Goal: Use online tool/utility: Utilize a website feature to perform a specific function

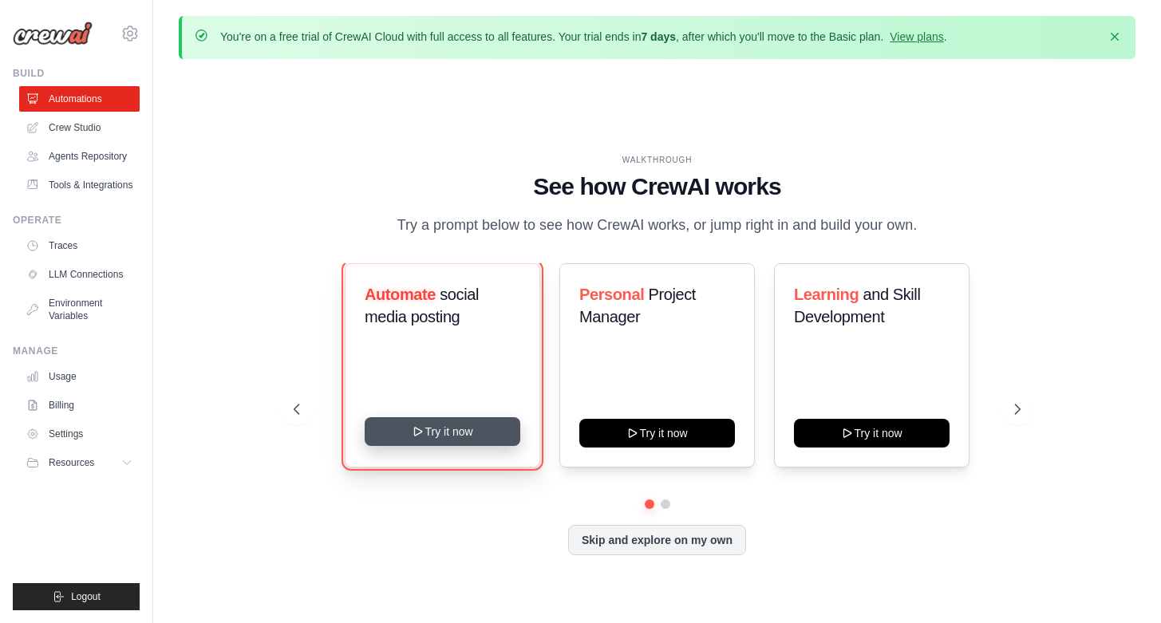
click at [452, 440] on button "Try it now" at bounding box center [443, 431] width 156 height 29
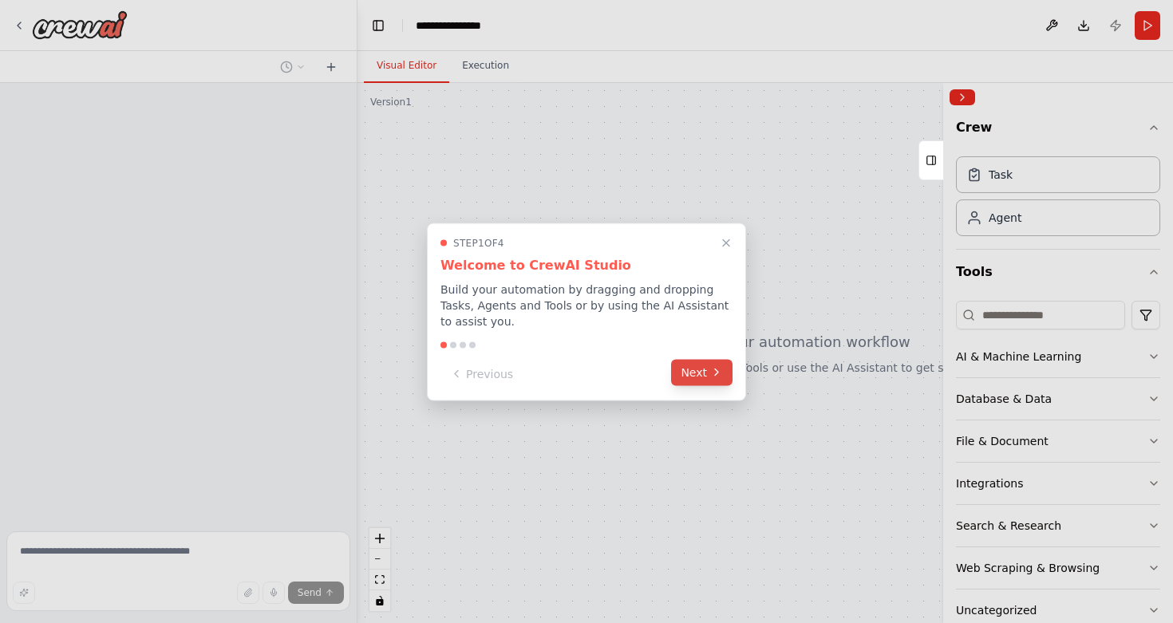
click at [706, 367] on button "Next" at bounding box center [701, 372] width 61 height 26
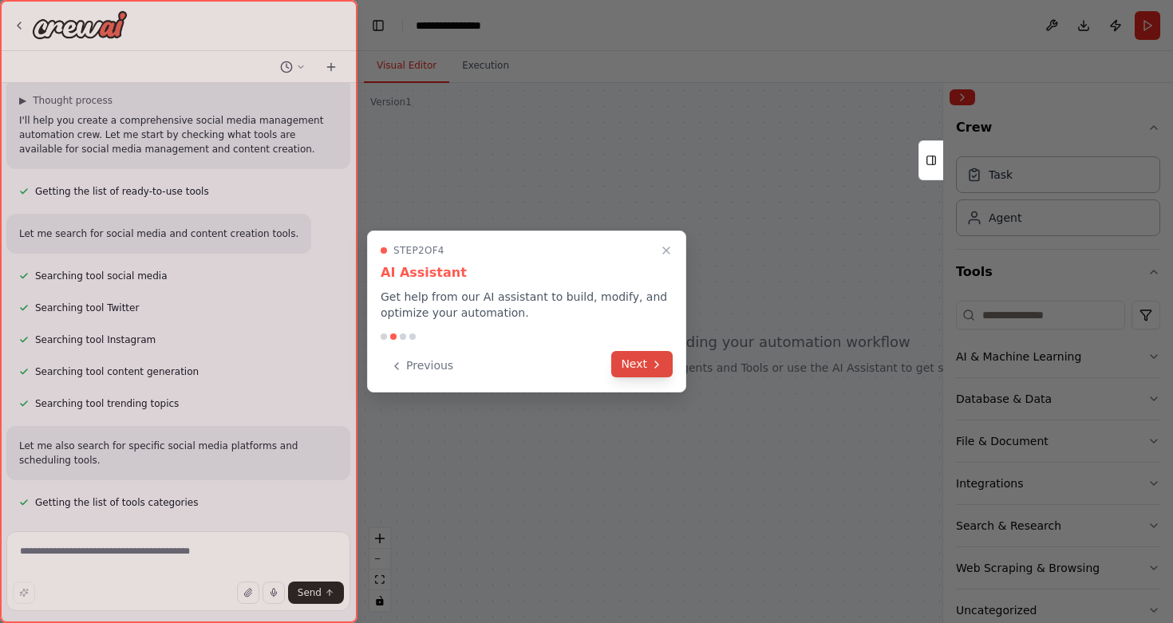
scroll to position [145, 0]
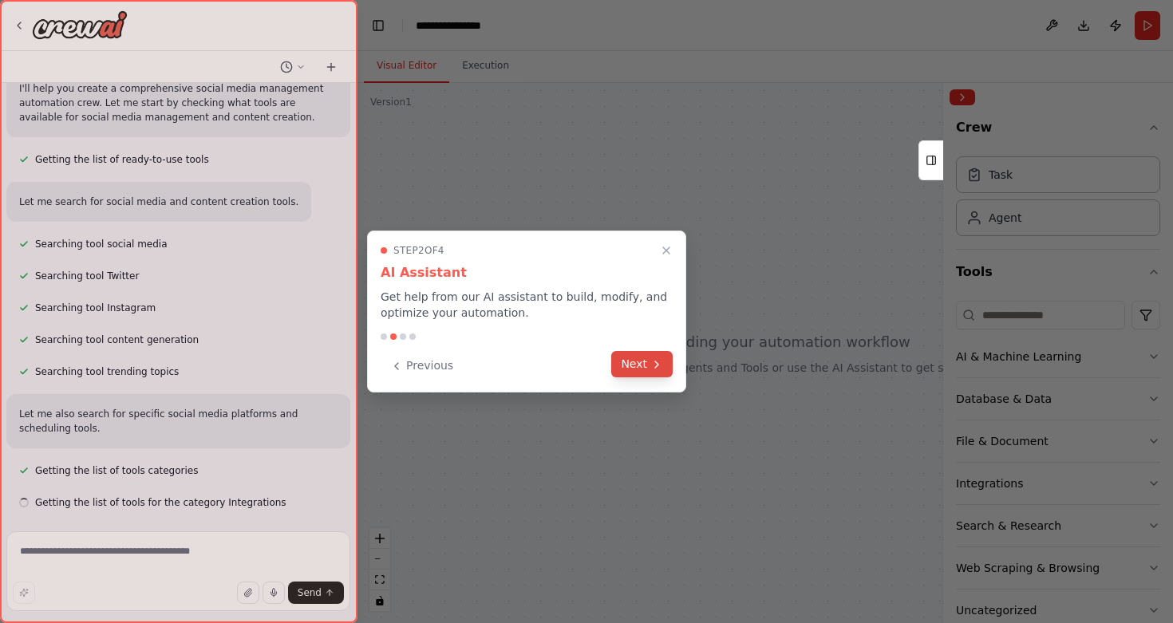
click at [649, 369] on button "Next" at bounding box center [641, 364] width 61 height 26
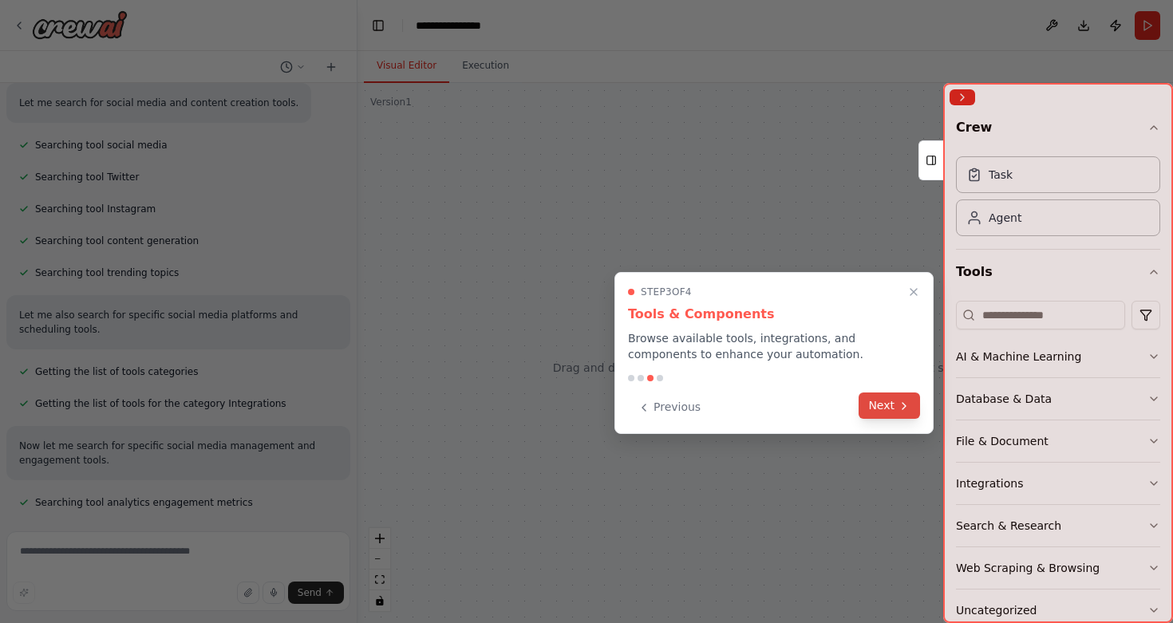
scroll to position [283, 0]
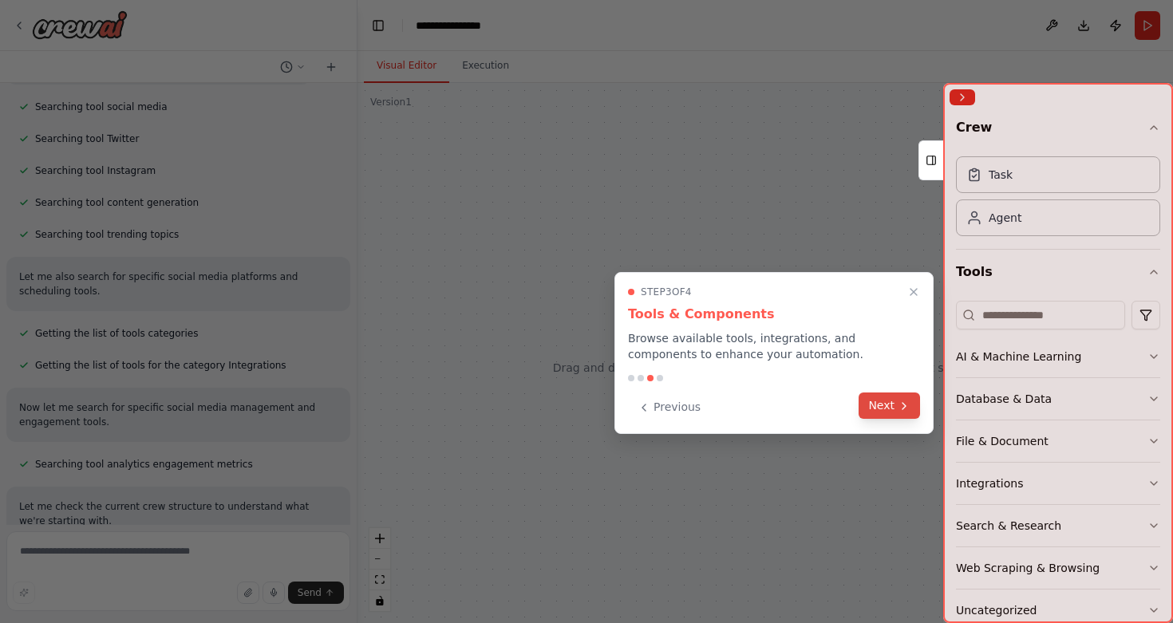
click at [874, 409] on button "Next" at bounding box center [889, 406] width 61 height 26
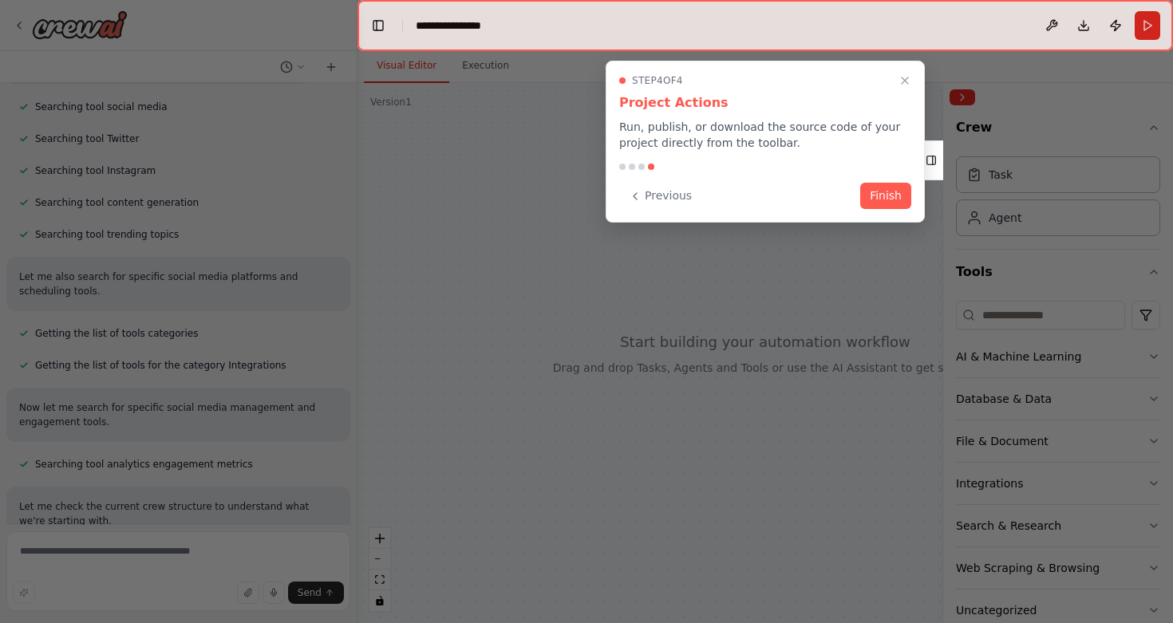
click at [518, 26] on div at bounding box center [766, 25] width 816 height 51
click at [878, 191] on button "Finish" at bounding box center [885, 194] width 51 height 26
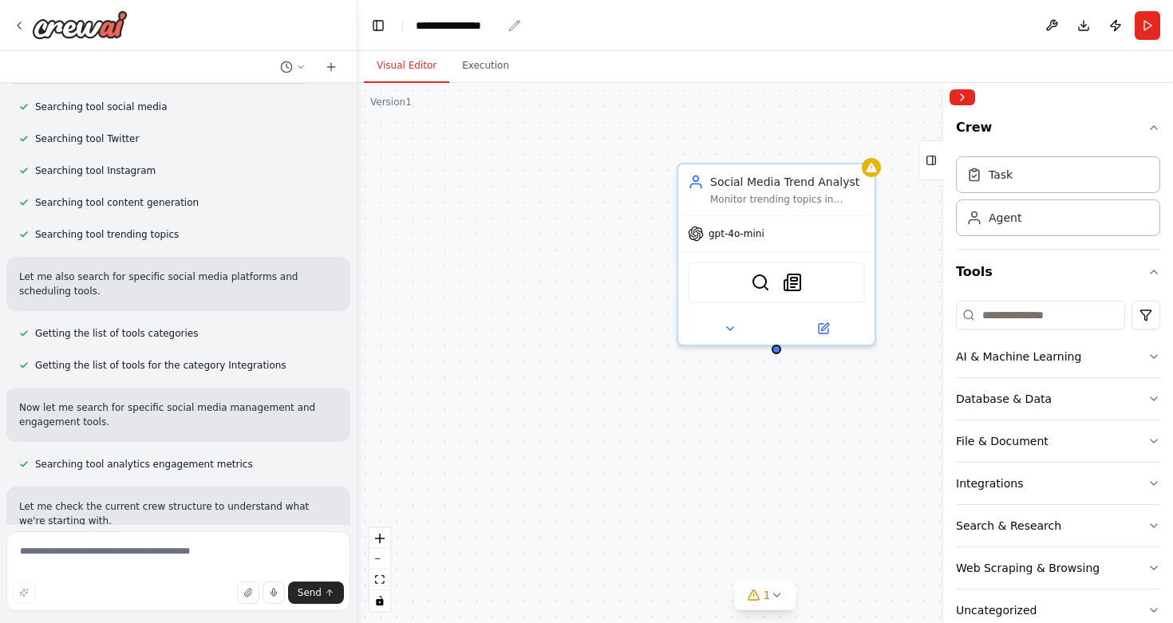
click at [510, 24] on icon "breadcrumb" at bounding box center [514, 25] width 13 height 13
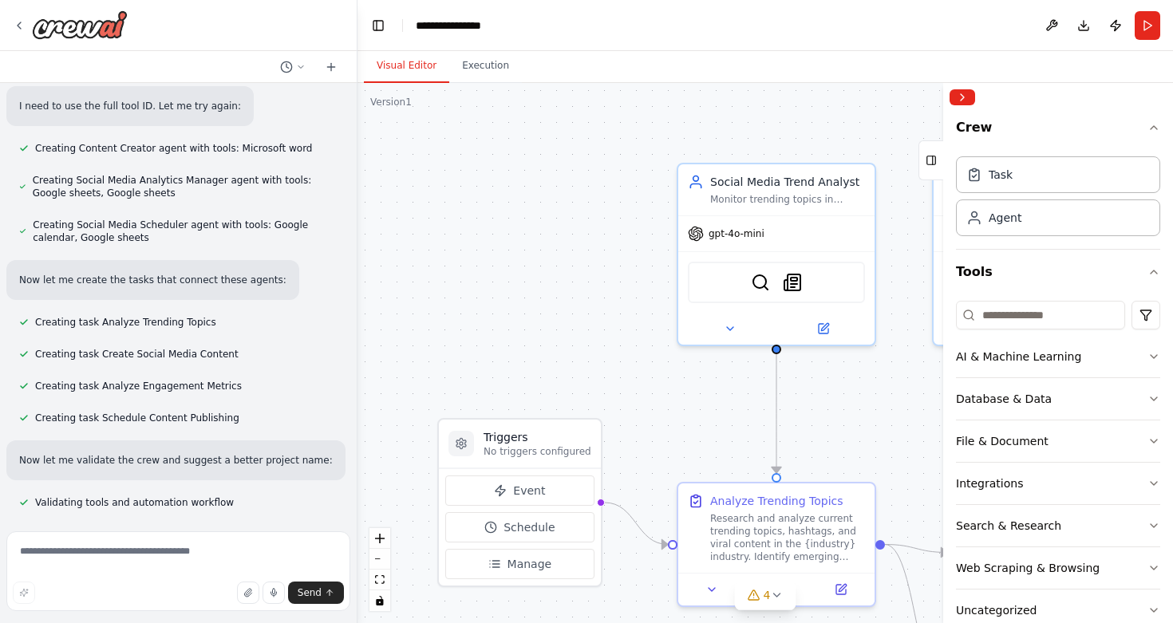
scroll to position [1093, 0]
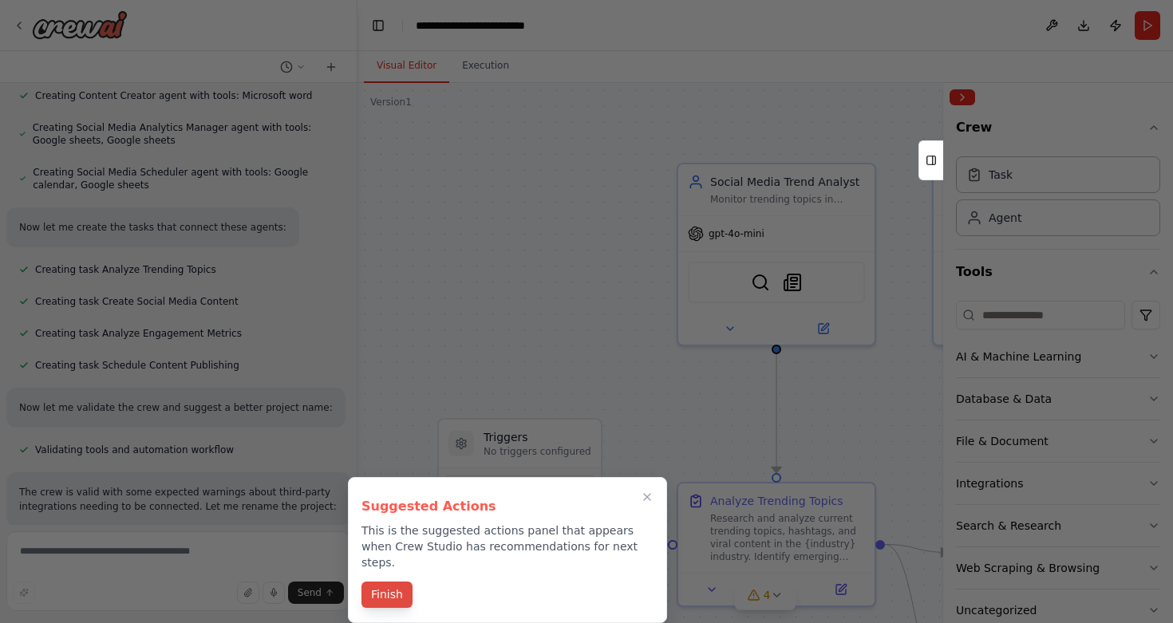
click at [399, 606] on button "Finish" at bounding box center [387, 595] width 51 height 26
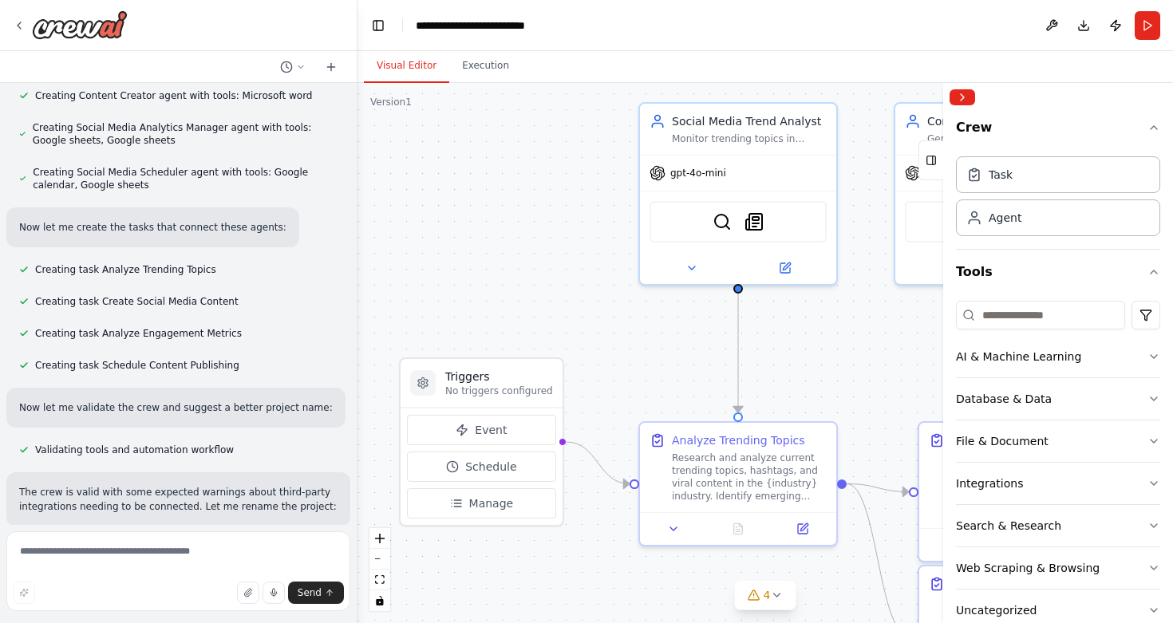
drag, startPoint x: 911, startPoint y: 284, endPoint x: 872, endPoint y: 223, distance: 71.7
click at [872, 223] on div ".deletable-edge-delete-btn { width: 20px; height: 20px; border: 0px solid #ffff…" at bounding box center [766, 353] width 816 height 540
click at [489, 439] on button "Event" at bounding box center [481, 430] width 149 height 30
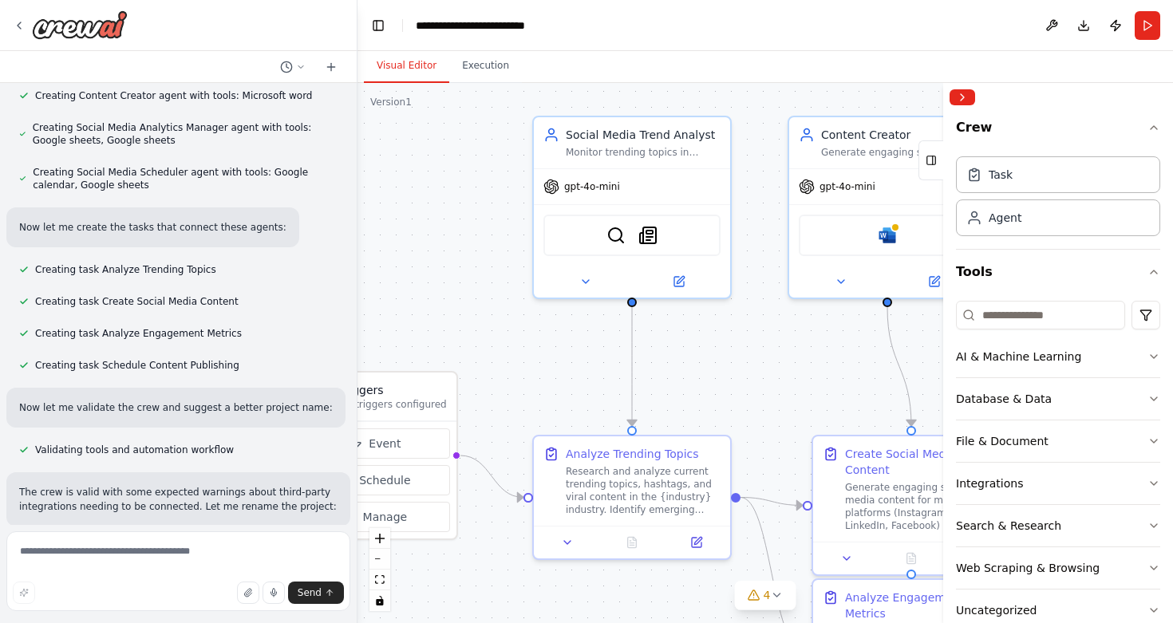
drag, startPoint x: 823, startPoint y: 306, endPoint x: 719, endPoint y: 322, distance: 104.9
click at [719, 322] on div ".deletable-edge-delete-btn { width: 20px; height: 20px; border: 0px solid #ffff…" at bounding box center [766, 353] width 816 height 540
click at [351, 337] on div "Create a crew that schedules and publishes social media content across multiple…" at bounding box center [586, 311] width 1173 height 623
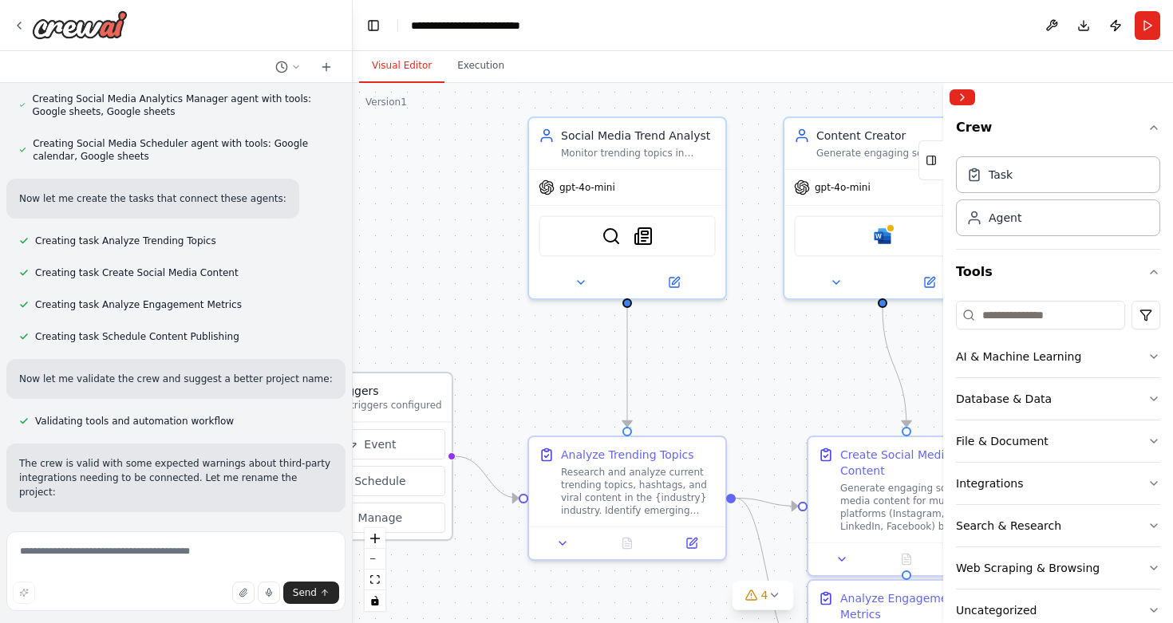
drag, startPoint x: 350, startPoint y: 338, endPoint x: 354, endPoint y: 391, distance: 53.6
click at [354, 391] on div "Create a crew that schedules and publishes social media content across multiple…" at bounding box center [586, 311] width 1173 height 623
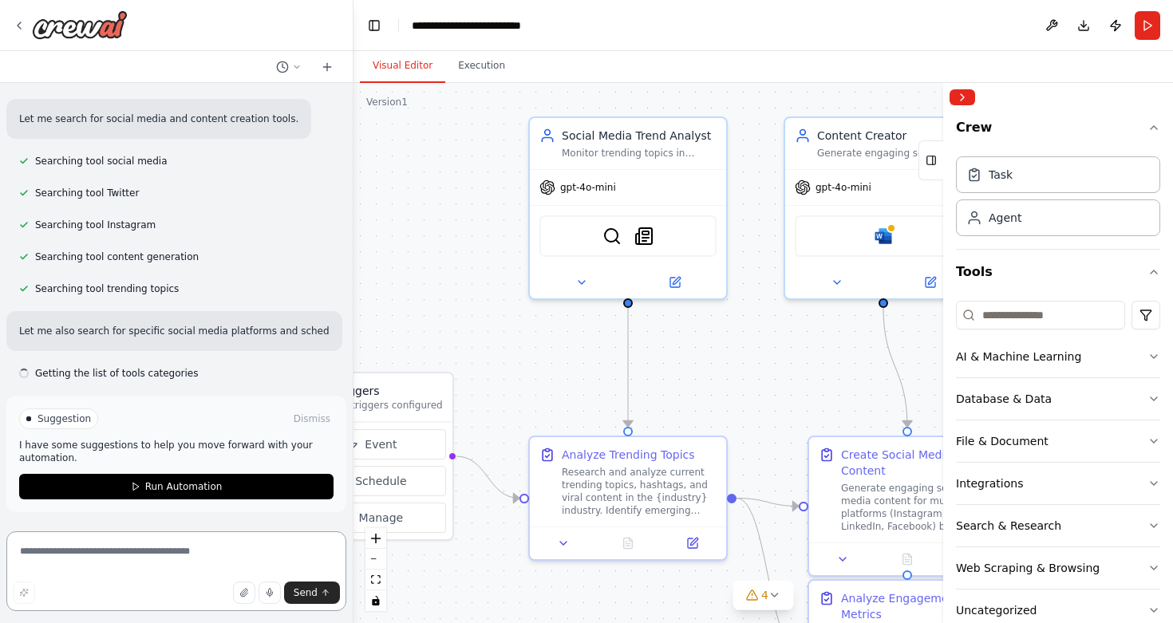
scroll to position [257, 0]
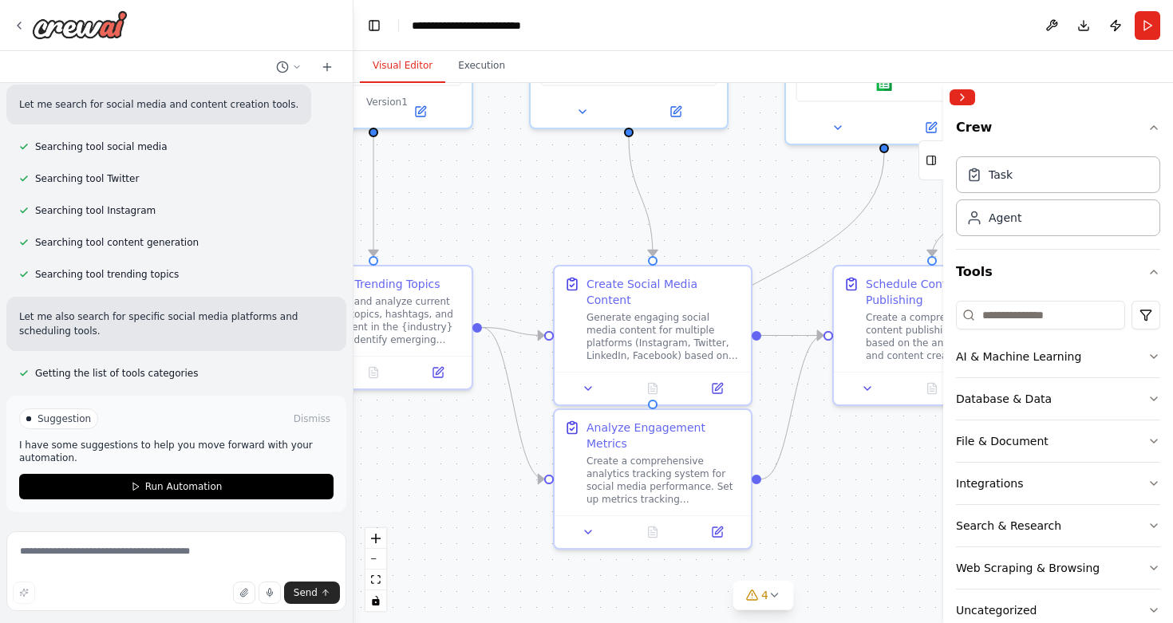
drag, startPoint x: 814, startPoint y: 356, endPoint x: 559, endPoint y: 185, distance: 306.6
click at [559, 185] on div ".deletable-edge-delete-btn { width: 20px; height: 20px; border: 0px solid #ffff…" at bounding box center [764, 353] width 820 height 540
